Goal: Task Accomplishment & Management: Complete application form

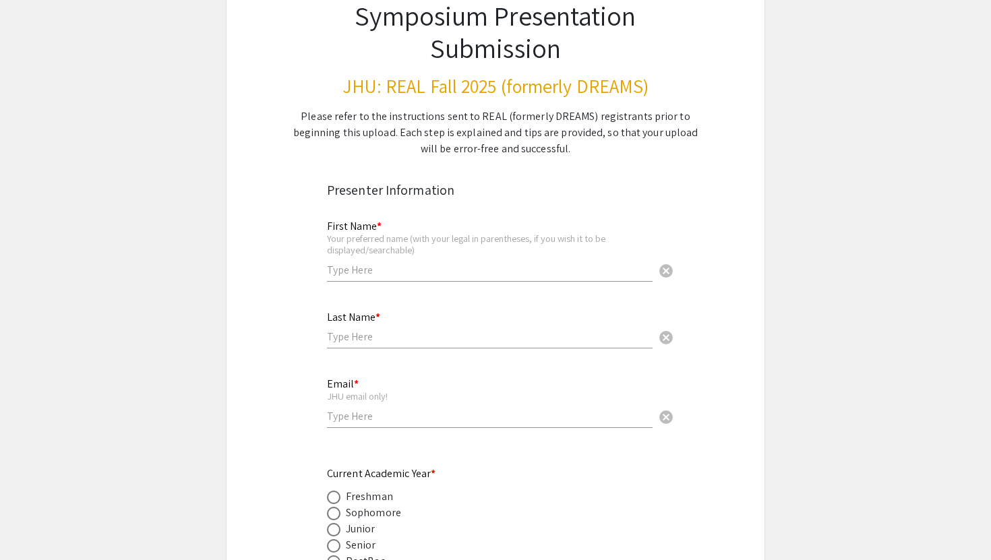
scroll to position [112, 0]
click at [472, 265] on input "text" at bounding box center [490, 269] width 326 height 14
type input "[PERSON_NAME]"
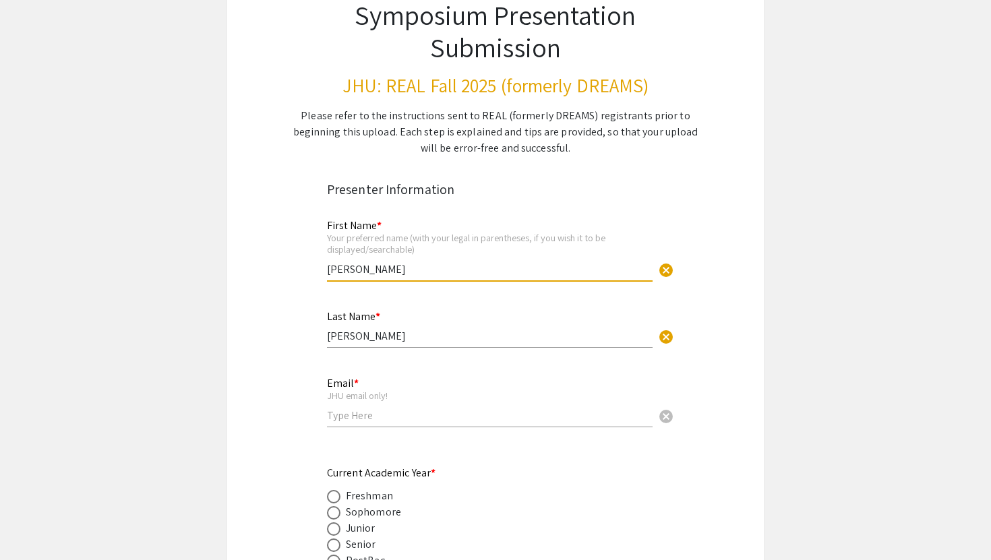
click at [418, 421] on input "email" at bounding box center [490, 415] width 326 height 14
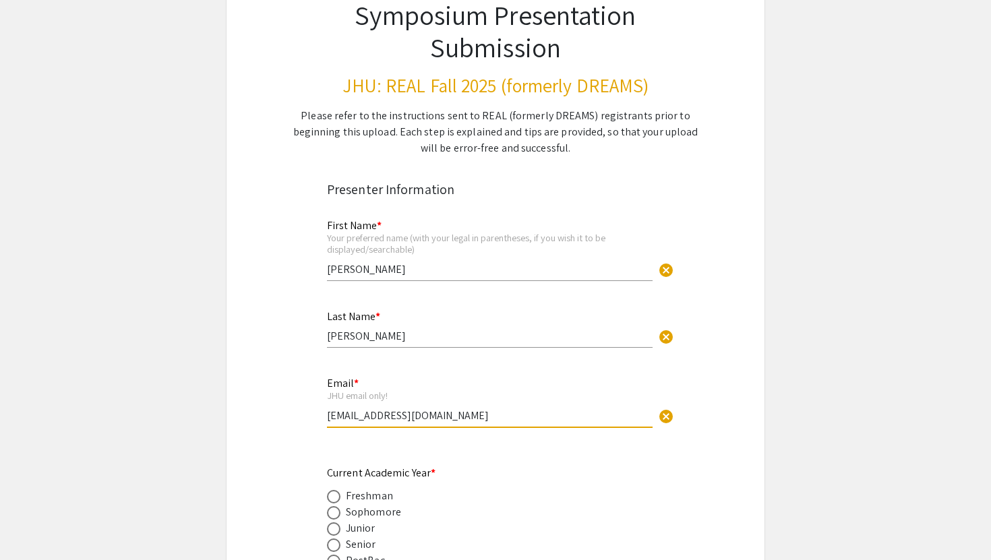
scroll to position [192, 0]
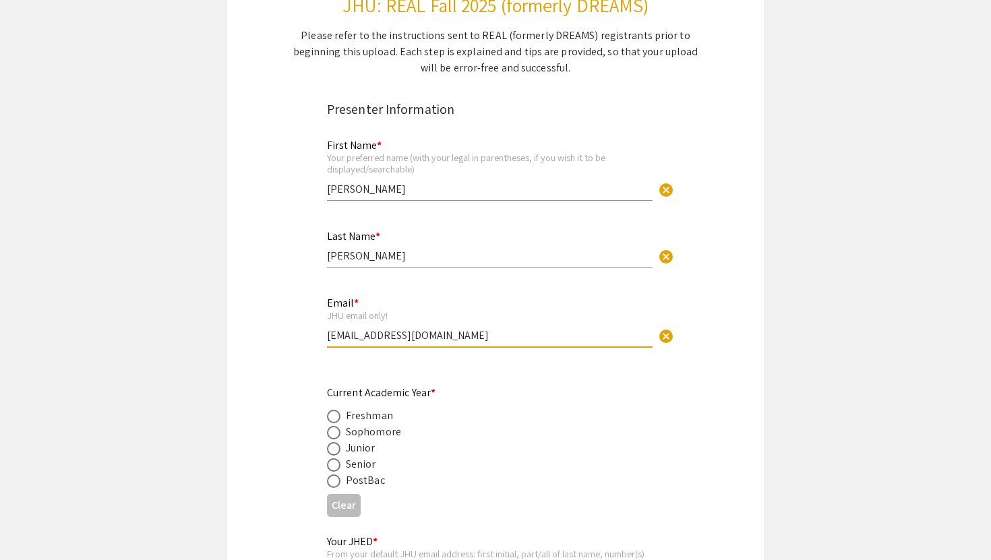
type input "[EMAIL_ADDRESS][DOMAIN_NAME]"
click at [365, 434] on div "Sophomore" at bounding box center [373, 432] width 55 height 16
click at [333, 430] on span at bounding box center [333, 432] width 13 height 13
click at [333, 430] on input "radio" at bounding box center [333, 432] width 13 height 13
radio input "true"
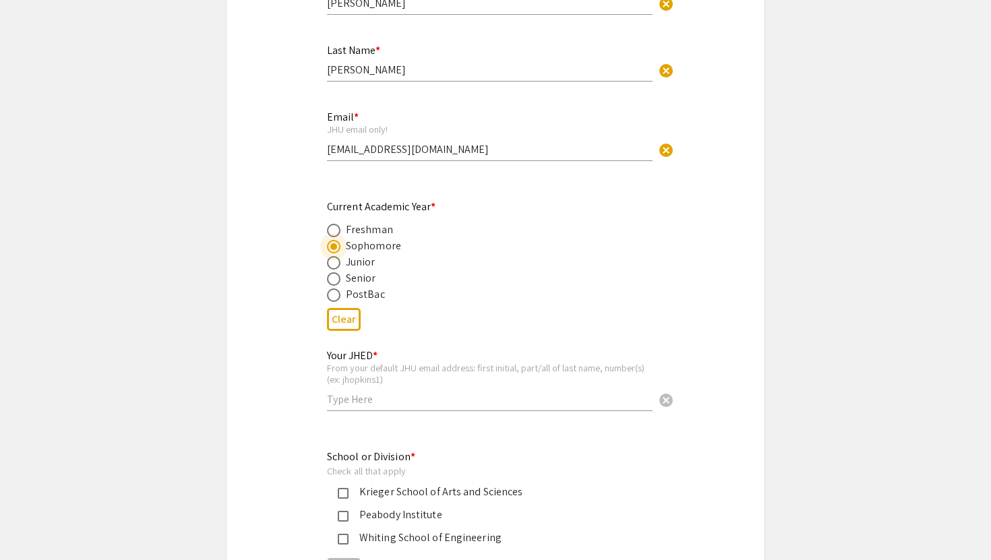
scroll to position [382, 0]
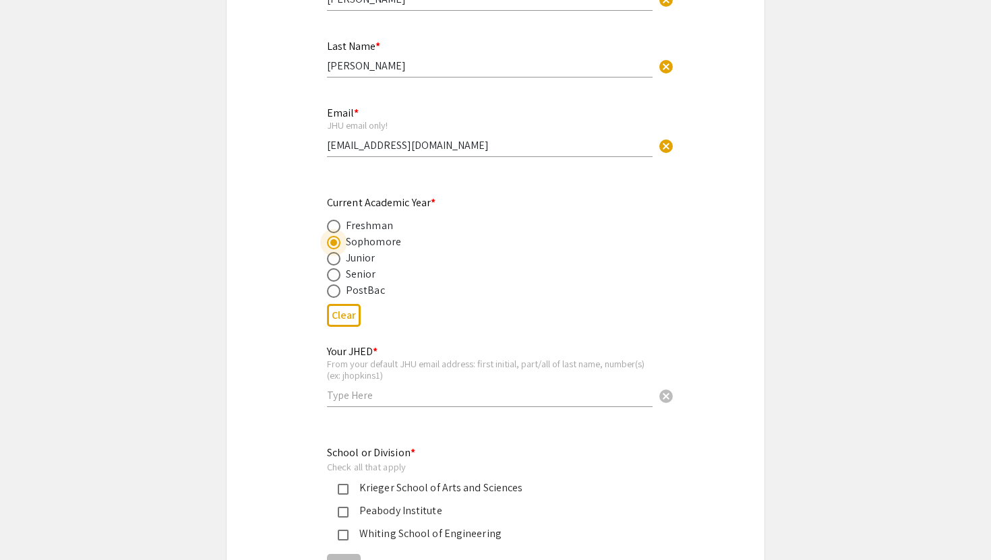
click at [437, 404] on div "Your JHED * From your default JHU email address: first initial, part/all of las…" at bounding box center [490, 369] width 326 height 75
type input "shalder1"
click at [365, 488] on div "Krieger School of Arts and Sciences" at bounding box center [489, 488] width 283 height 16
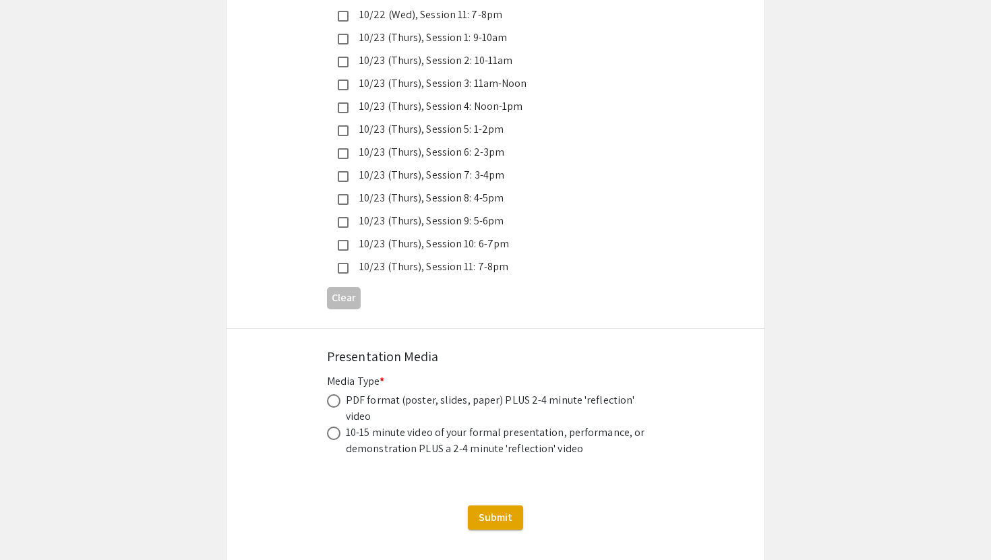
scroll to position [3767, 0]
click at [332, 396] on span at bounding box center [333, 402] width 13 height 13
click at [332, 396] on input "radio" at bounding box center [333, 402] width 13 height 13
radio input "true"
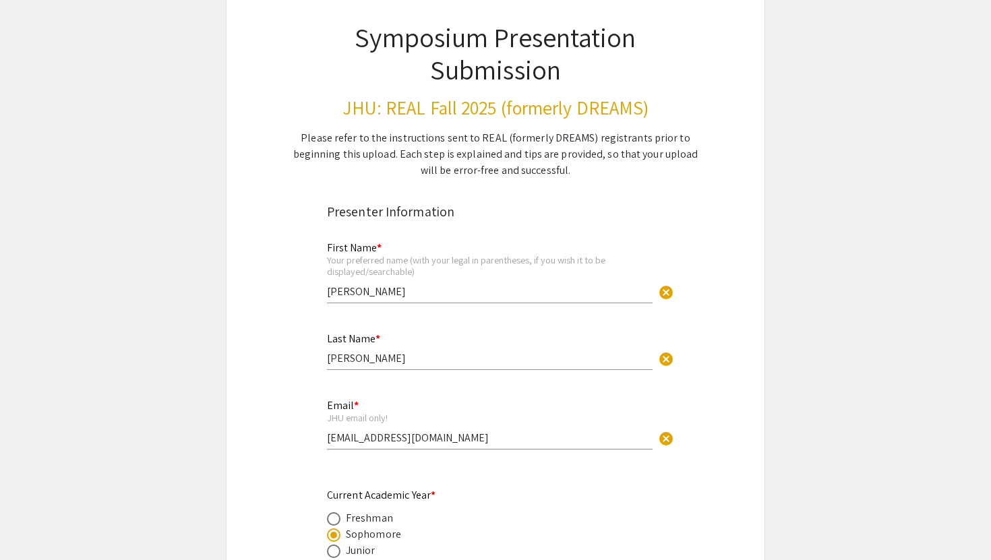
scroll to position [0, 0]
